Goal: Communication & Community: Answer question/provide support

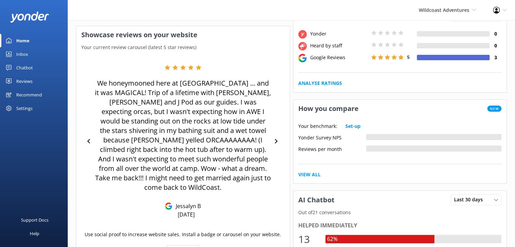
scroll to position [135, 0]
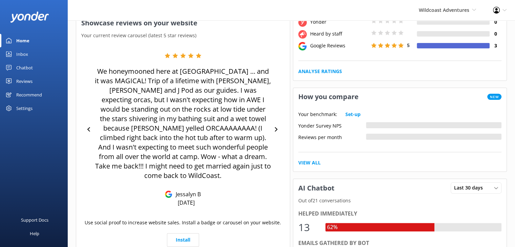
click at [12, 77] on link "Reviews" at bounding box center [34, 81] width 68 height 14
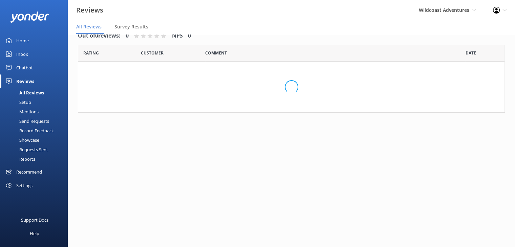
scroll to position [14, 0]
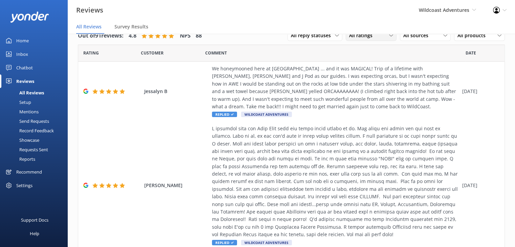
click at [383, 35] on div "All ratings" at bounding box center [370, 35] width 47 height 7
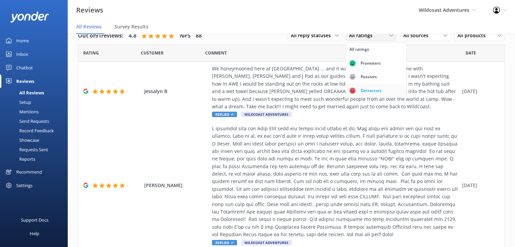
click at [366, 89] on div "Detractors" at bounding box center [370, 90] width 31 height 7
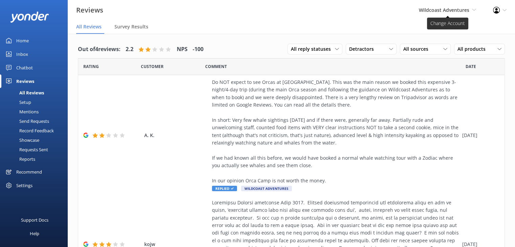
click at [434, 10] on span "Wildcoast Adventures" at bounding box center [444, 10] width 50 height 6
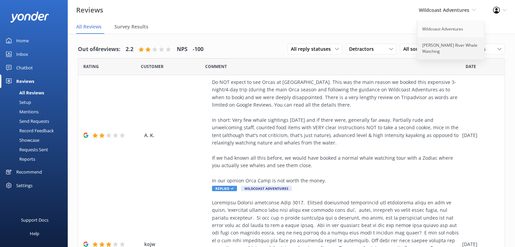
click at [437, 45] on link "[PERSON_NAME] River Whale Watching" at bounding box center [451, 48] width 68 height 22
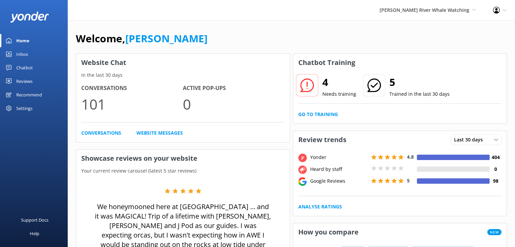
click at [27, 82] on div "Reviews" at bounding box center [24, 81] width 16 height 14
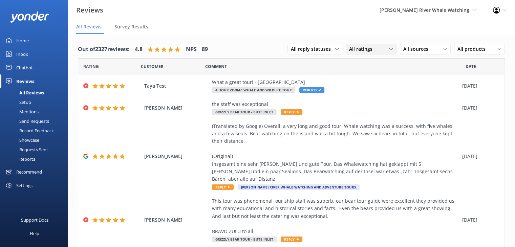
click at [381, 45] on div "All ratings All ratings Promoters Passives Detractors" at bounding box center [371, 49] width 51 height 11
click at [370, 102] on div "Detractors" at bounding box center [370, 104] width 31 height 7
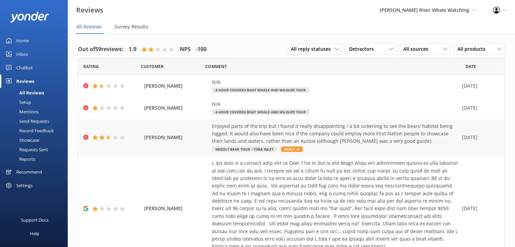
click at [240, 136] on div "Enjoyed parts of the trip but I found it really disappointing / a bit sickening…" at bounding box center [335, 134] width 247 height 23
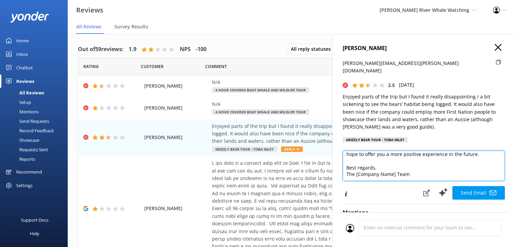
scroll to position [0, 5]
drag, startPoint x: 347, startPoint y: 158, endPoint x: 453, endPoint y: 167, distance: 106.7
click at [453, 167] on textarea "Hi [PERSON_NAME], Thank you for your feedback and for sharing your concerns. We…" at bounding box center [424, 166] width 162 height 30
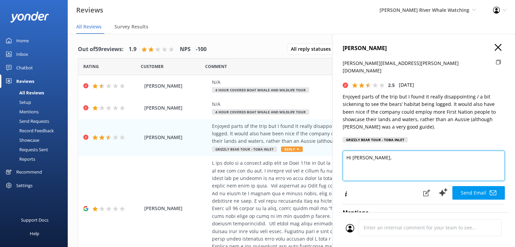
scroll to position [0, 0]
type textarea "H"
paste textarea "Hey [PERSON_NAME], We understand the disappointment regarding the logging that …"
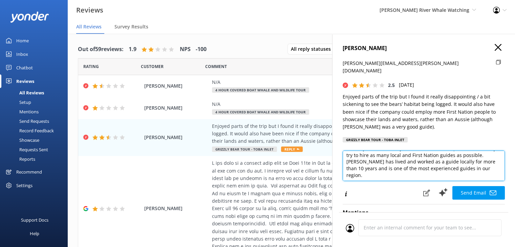
scroll to position [50, 0]
click at [381, 165] on textarea "Hey Julia, We understand the disappointment regarding the logging that is happe…" at bounding box center [424, 166] width 162 height 30
click at [377, 153] on textarea "Hey Julia, We understand the disappointment regarding the logging that is happe…" at bounding box center [424, 166] width 162 height 30
click at [437, 168] on textarea "Hey Julia, We understand the disappointment regarding the logging that is happe…" at bounding box center [424, 166] width 162 height 30
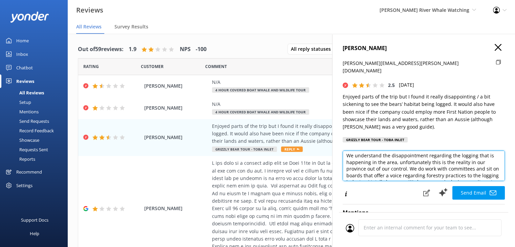
scroll to position [0, 0]
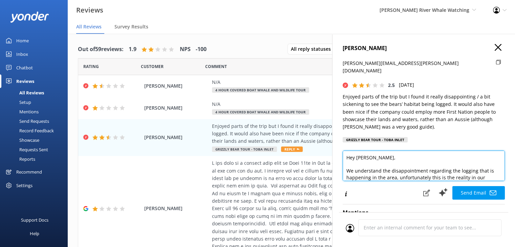
click at [343, 161] on textarea "Hey Julia, We understand the disappointment regarding the logging that is happe…" at bounding box center [424, 166] width 162 height 30
click at [412, 164] on textarea "Hey Julia, Thank you for your feedback. We understand the disappointment regard…" at bounding box center [424, 166] width 162 height 30
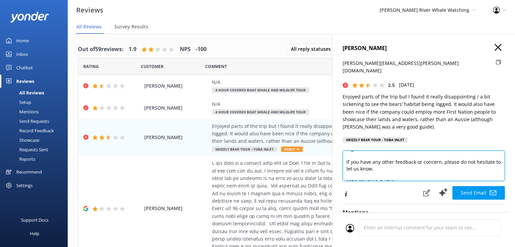
scroll to position [89, 0]
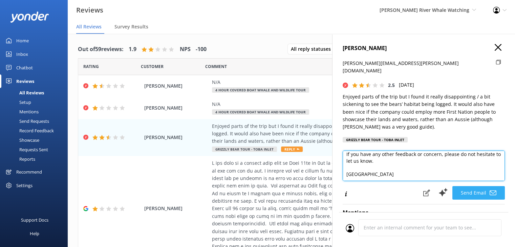
type textarea "Hey Julia, Thank you for your feedback. We totally understand the disappointmen…"
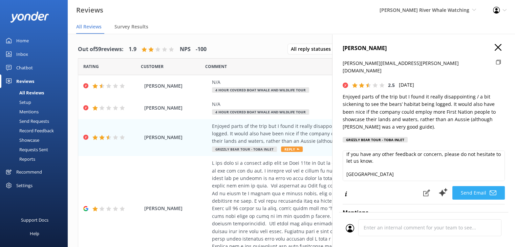
click at [470, 187] on button "Send Email" at bounding box center [478, 193] width 52 height 14
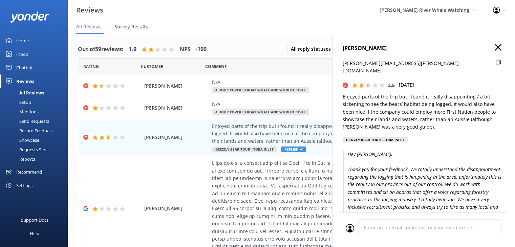
click at [495, 45] on use "button" at bounding box center [498, 47] width 7 height 7
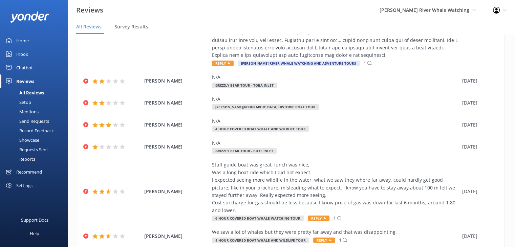
scroll to position [214, 0]
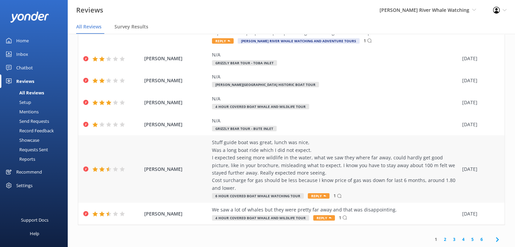
click at [336, 196] on icon at bounding box center [339, 196] width 7 height 7
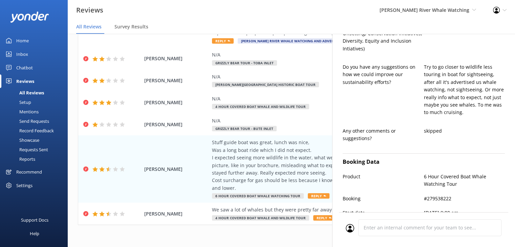
scroll to position [429, 0]
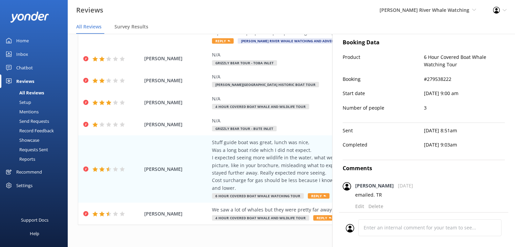
type textarea "Hi Ric, Thank you for sharing your feedback and for joining us on the tour. We’…"
click at [504, 10] on use at bounding box center [504, 10] width 4 height 2
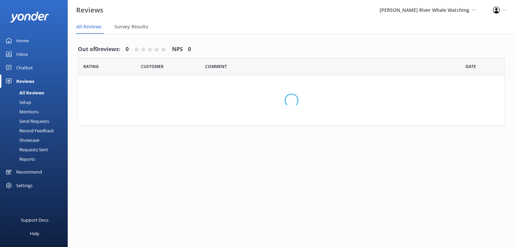
click at [27, 91] on div "All Reviews" at bounding box center [24, 92] width 40 height 9
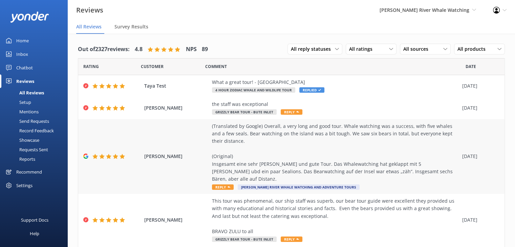
click at [220, 124] on div "(Translated by Google) Overall, a very long and good tour. Whale watching was a…" at bounding box center [335, 153] width 247 height 61
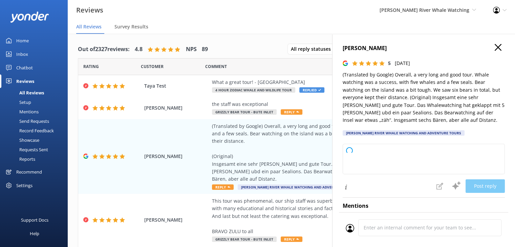
type textarea "Thank you so much for your wonderful review! We're glad you enjoyed the tour an…"
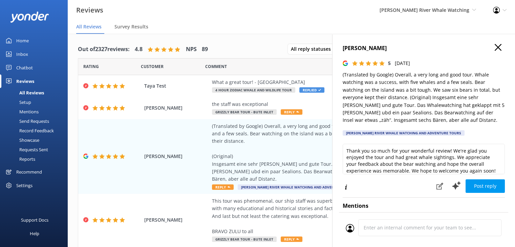
click at [495, 46] on use "button" at bounding box center [498, 47] width 7 height 7
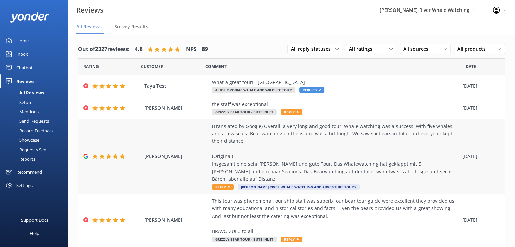
click at [264, 167] on div "(Translated by Google) Overall, a very long and good tour. Whale watching was a…" at bounding box center [335, 153] width 247 height 61
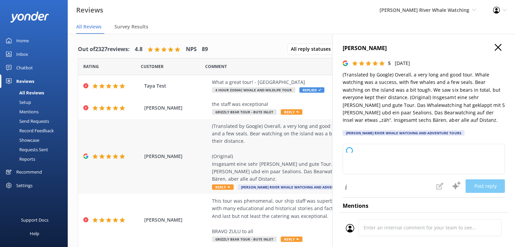
type textarea "Thank you so much for your wonderful review! We’re glad you enjoyed the tour an…"
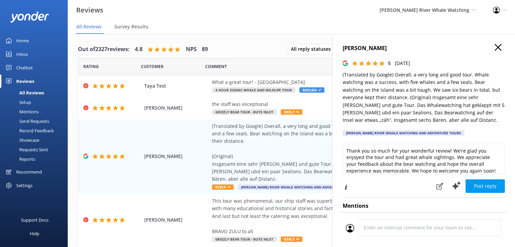
click at [495, 46] on icon "button" at bounding box center [498, 47] width 7 height 7
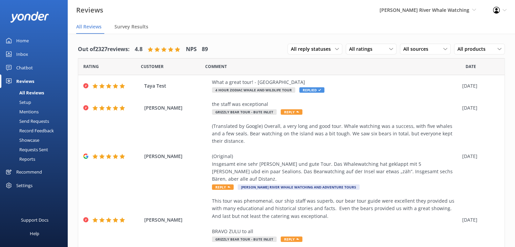
click at [26, 99] on div "Setup" at bounding box center [17, 101] width 27 height 9
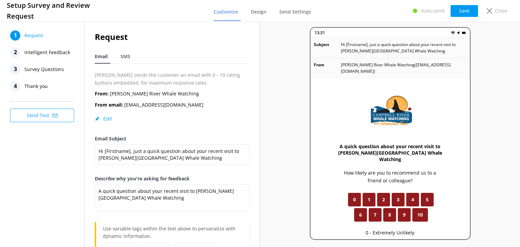
click at [51, 66] on span "Survey Questions" at bounding box center [44, 69] width 40 height 10
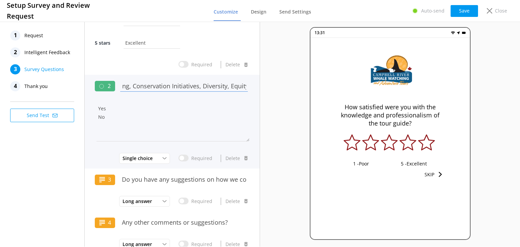
scroll to position [0, 358]
drag, startPoint x: 121, startPoint y: 84, endPoint x: 266, endPoint y: 91, distance: 145.4
click at [266, 91] on div "1 Request 2 Intelligent Feedback 3 Survey Questions 4 Thank you Send Test 1 How…" at bounding box center [260, 133] width 520 height 226
click at [222, 84] on input "Were you made aware of any specific sustainability initiatives during your tour…" at bounding box center [183, 85] width 131 height 15
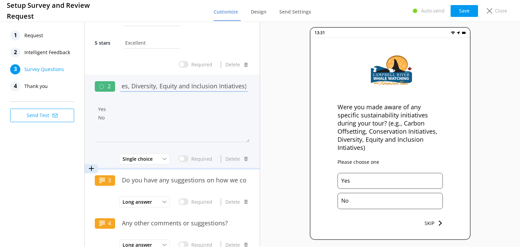
click at [222, 84] on input "Were you made aware of any specific sustainability initiatives during your tour…" at bounding box center [183, 85] width 131 height 15
drag, startPoint x: 212, startPoint y: 87, endPoint x: 245, endPoint y: 86, distance: 33.2
click at [245, 86] on div "2 Were you made aware of any specific sustainability initiatives during your to…" at bounding box center [172, 122] width 175 height 94
type input "Were you made aware of any specific sustainability initiatives during your tour…"
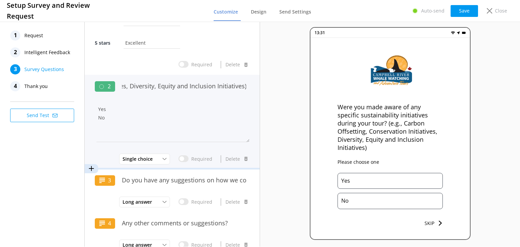
click at [245, 86] on div "2 Were you made aware of any specific sustainability initiatives during your to…" at bounding box center [172, 122] width 175 height 94
drag, startPoint x: 123, startPoint y: 84, endPoint x: 250, endPoint y: 102, distance: 127.4
click at [250, 102] on div "2 Were you made aware of any specific sustainability initiatives during your to…" at bounding box center [172, 122] width 175 height 94
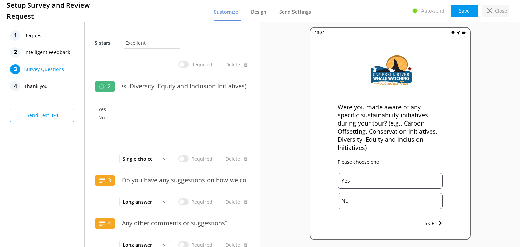
click at [501, 12] on p "Close" at bounding box center [501, 10] width 12 height 7
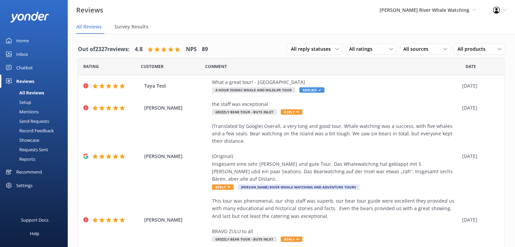
click at [435, 18] on div "[PERSON_NAME] River Whale Watching Wildcoast Adventures [PERSON_NAME] River Wha…" at bounding box center [427, 10] width 113 height 20
click at [437, 26] on link "Wildcoast Adventures" at bounding box center [451, 29] width 68 height 16
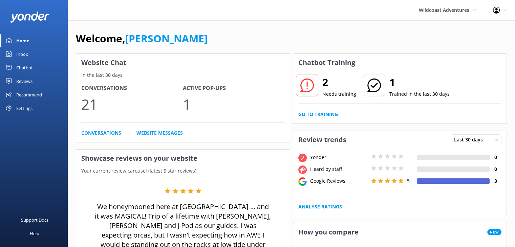
click at [28, 79] on div "Reviews" at bounding box center [24, 81] width 16 height 14
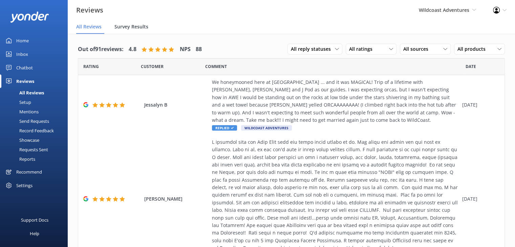
click at [141, 28] on span "Survey Results" at bounding box center [131, 26] width 34 height 7
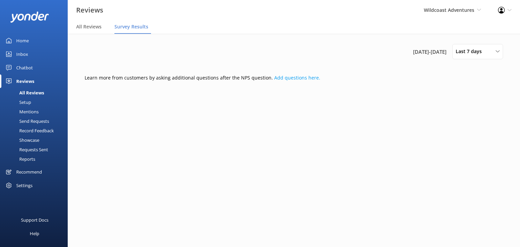
click at [23, 102] on div "Setup" at bounding box center [17, 101] width 27 height 9
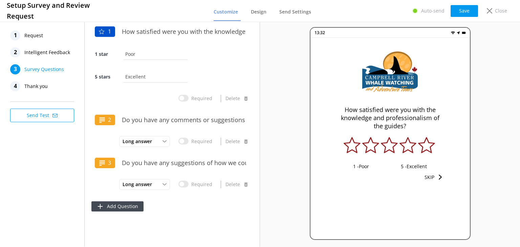
click at [49, 67] on span "Survey Questions" at bounding box center [44, 69] width 40 height 10
click at [112, 207] on button "Add Question" at bounding box center [117, 206] width 52 height 10
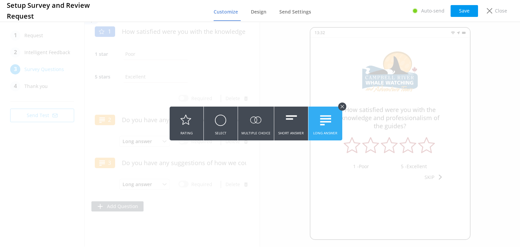
click at [325, 129] on icon at bounding box center [325, 120] width 12 height 19
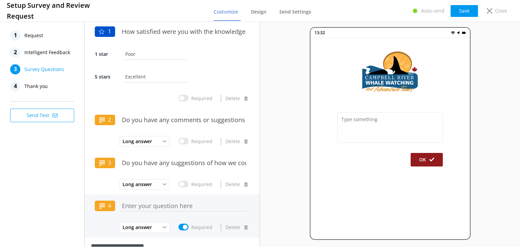
click at [146, 206] on input "text" at bounding box center [183, 205] width 131 height 15
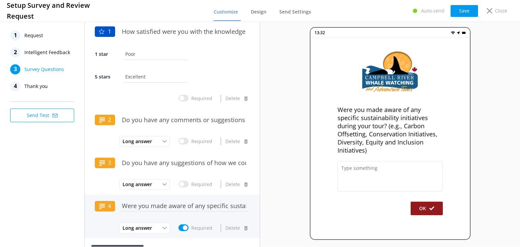
scroll to position [0, 360]
type input "Were you made aware of any specific sustainability initiatives during your tour…"
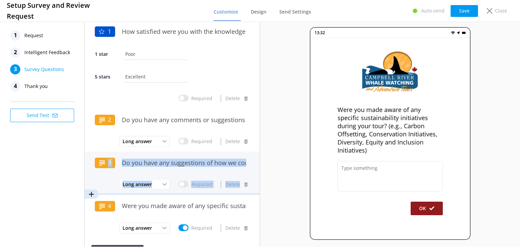
drag, startPoint x: 100, startPoint y: 208, endPoint x: 107, endPoint y: 177, distance: 31.6
click at [107, 177] on div "1 How satisfied were you with the knowledge and professionalism of the guides? …" at bounding box center [172, 141] width 175 height 243
click at [103, 188] on div "Long answer Short Answer Long Answer Required Delete" at bounding box center [172, 185] width 155 height 14
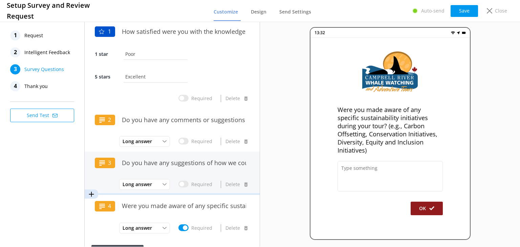
scroll to position [16, 0]
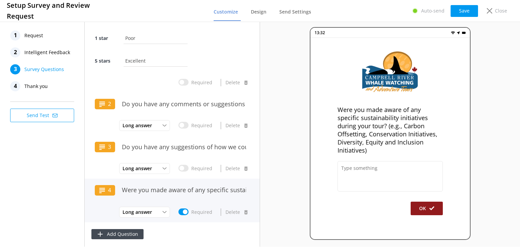
click at [194, 212] on label "Required" at bounding box center [201, 212] width 21 height 7
click at [189, 212] on input "Required" at bounding box center [183, 212] width 10 height 7
checkbox input "false"
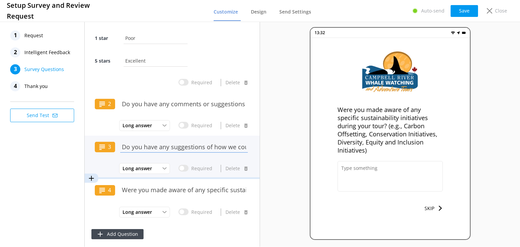
click at [127, 144] on input "Do you have any suggestions of how we could improve improve our sustainability …" at bounding box center [183, 146] width 131 height 15
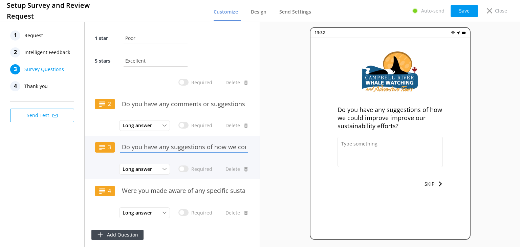
scroll to position [0, 134]
drag, startPoint x: 121, startPoint y: 146, endPoint x: 288, endPoint y: 133, distance: 167.8
click at [288, 133] on div "1 Request 2 Intelligent Feedback 3 Survey Questions 4 Thank you Send Test 1 How…" at bounding box center [260, 133] width 520 height 226
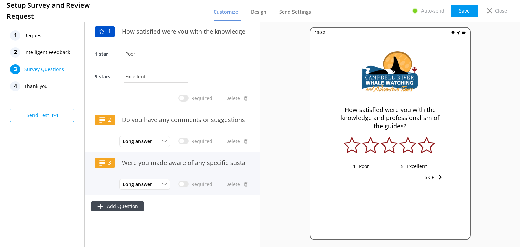
scroll to position [0, 354]
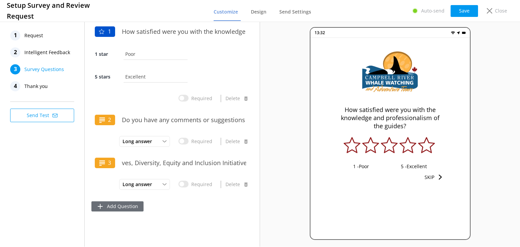
click at [118, 211] on button "Add Question" at bounding box center [117, 206] width 52 height 10
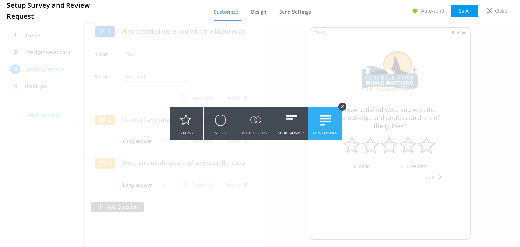
click at [314, 117] on button "Long Answer" at bounding box center [325, 124] width 34 height 34
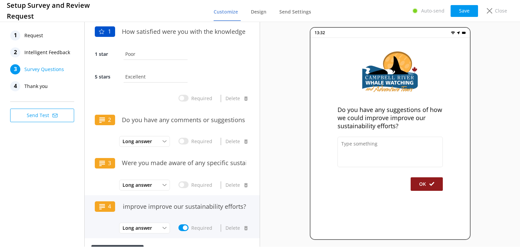
scroll to position [16, 0]
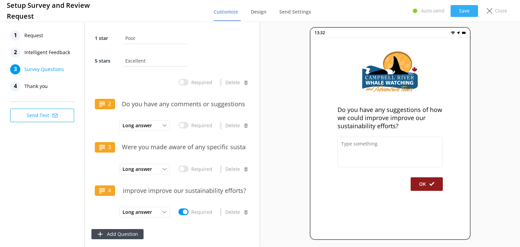
type input "Do you have any suggestions of how we could improve improve our sustainability …"
click at [460, 9] on button "Save" at bounding box center [464, 11] width 27 height 12
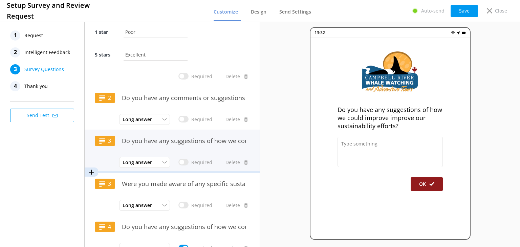
scroll to position [0, 0]
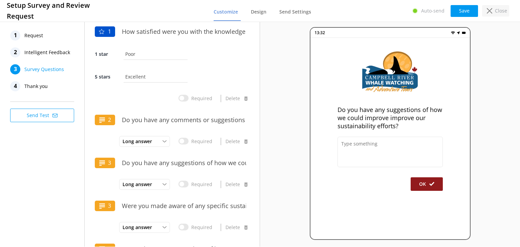
click at [500, 10] on p "Close" at bounding box center [501, 10] width 12 height 7
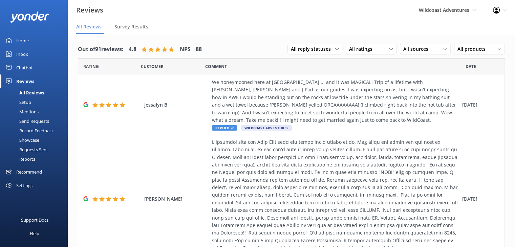
click at [26, 101] on div "Setup" at bounding box center [17, 101] width 27 height 9
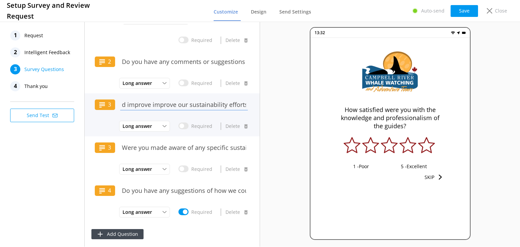
scroll to position [0, 134]
drag, startPoint x: 169, startPoint y: 105, endPoint x: 269, endPoint y: 80, distance: 103.9
click at [269, 80] on div "1 Request 2 Intelligent Feedback 3 Survey Questions 4 Thank you Send Test 1 How…" at bounding box center [260, 133] width 520 height 226
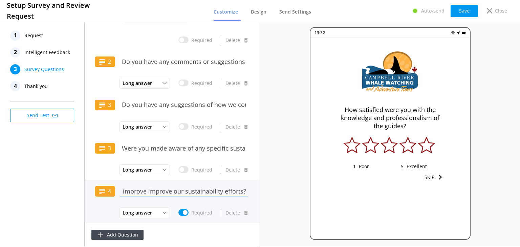
drag, startPoint x: 169, startPoint y: 191, endPoint x: 294, endPoint y: 204, distance: 125.5
click at [294, 204] on div "1 Request 2 Intelligent Feedback 3 Survey Questions 4 Thank you Send Test 1 How…" at bounding box center [260, 133] width 520 height 226
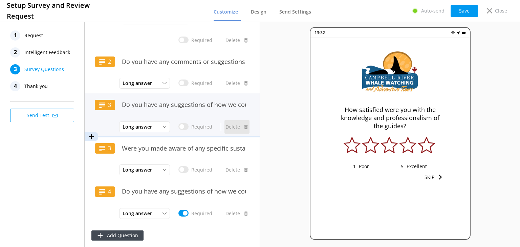
scroll to position [15, 0]
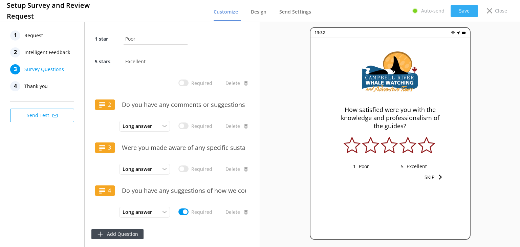
click at [466, 11] on button "Save" at bounding box center [464, 11] width 27 height 12
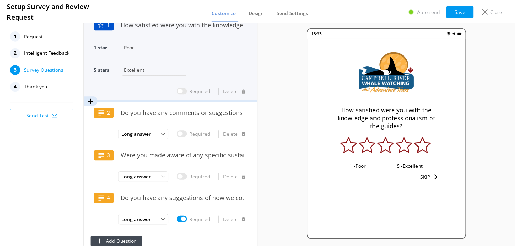
scroll to position [0, 0]
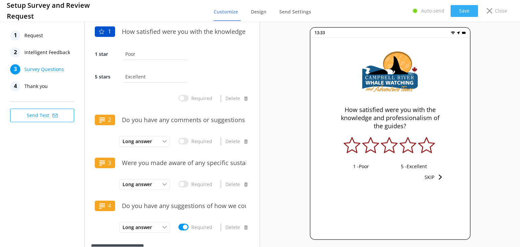
click at [468, 14] on button "Save" at bounding box center [464, 11] width 27 height 12
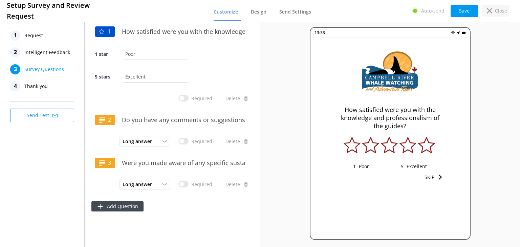
click at [490, 11] on icon at bounding box center [489, 10] width 5 height 5
